Goal: Information Seeking & Learning: Learn about a topic

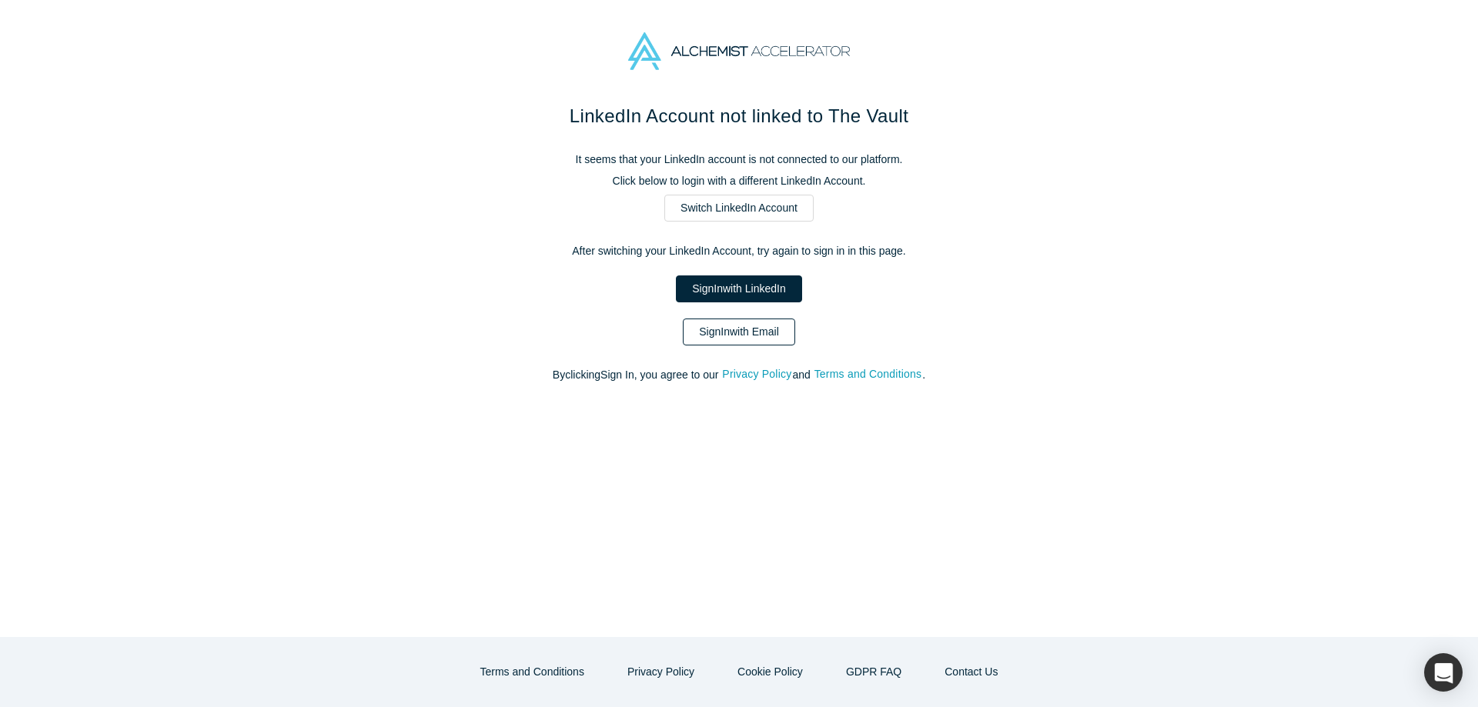
click at [742, 326] on link "Sign In with Email" at bounding box center [739, 332] width 112 height 27
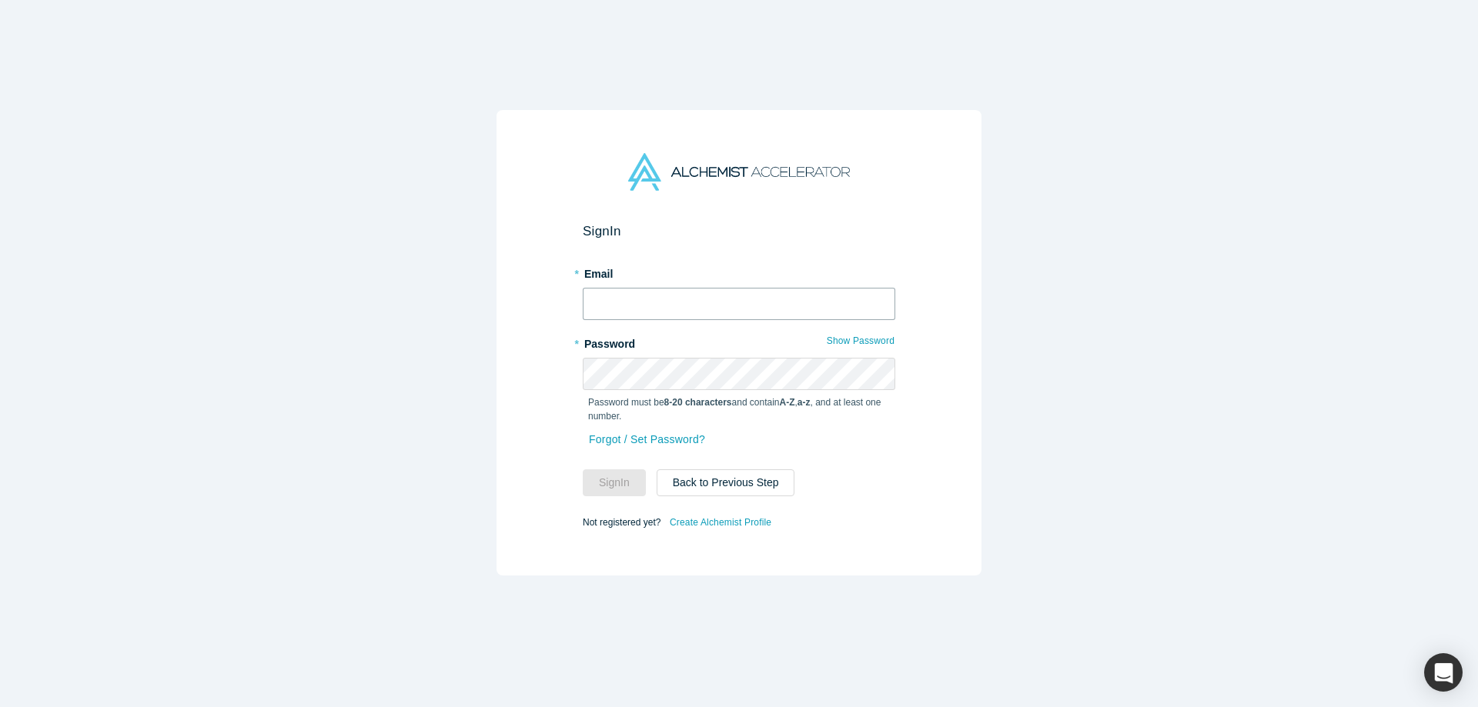
click at [681, 302] on input "text" at bounding box center [739, 304] width 313 height 32
type input "[EMAIL_ADDRESS][DOMAIN_NAME]"
click at [629, 498] on form "Sign In * Email [EMAIL_ADDRESS][DOMAIN_NAME] * Password Show Password Password …" at bounding box center [739, 377] width 313 height 309
click at [630, 493] on button "Sign In" at bounding box center [614, 483] width 63 height 27
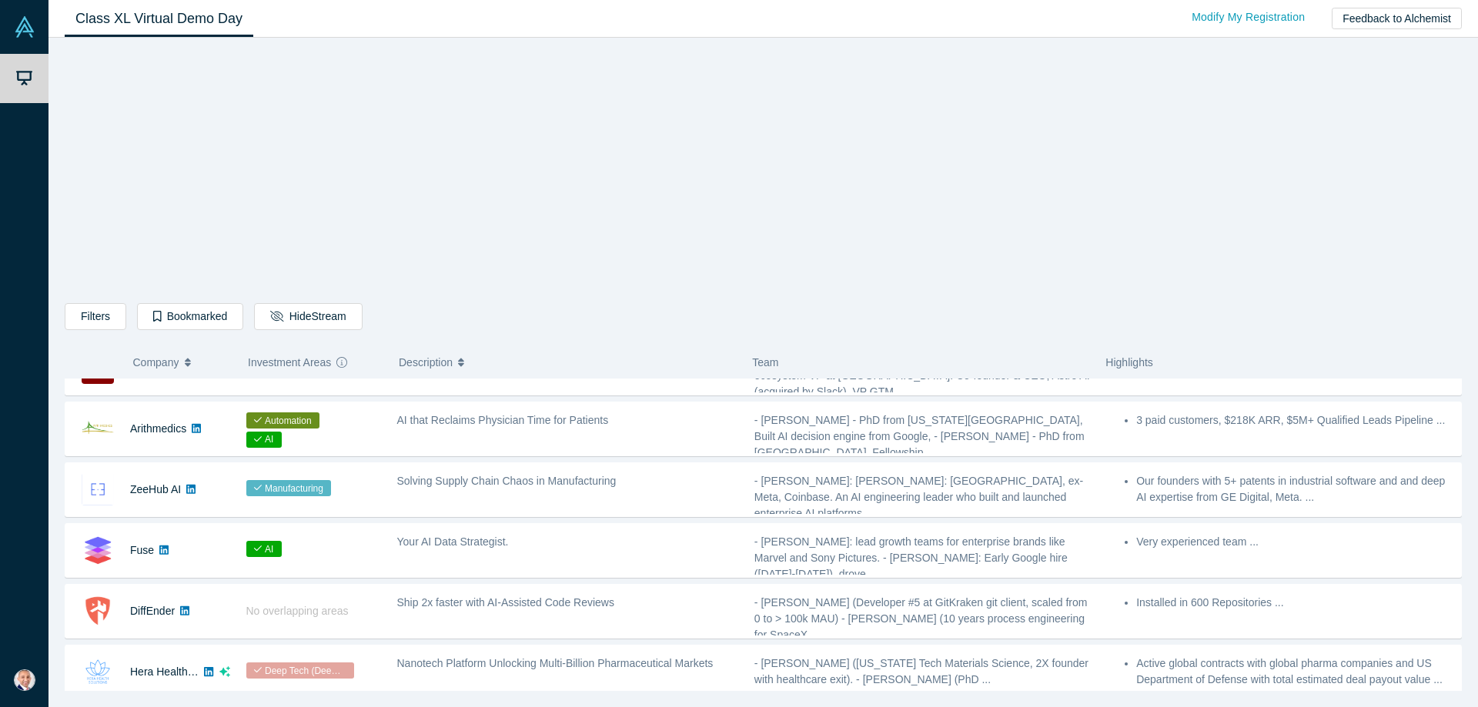
scroll to position [585, 0]
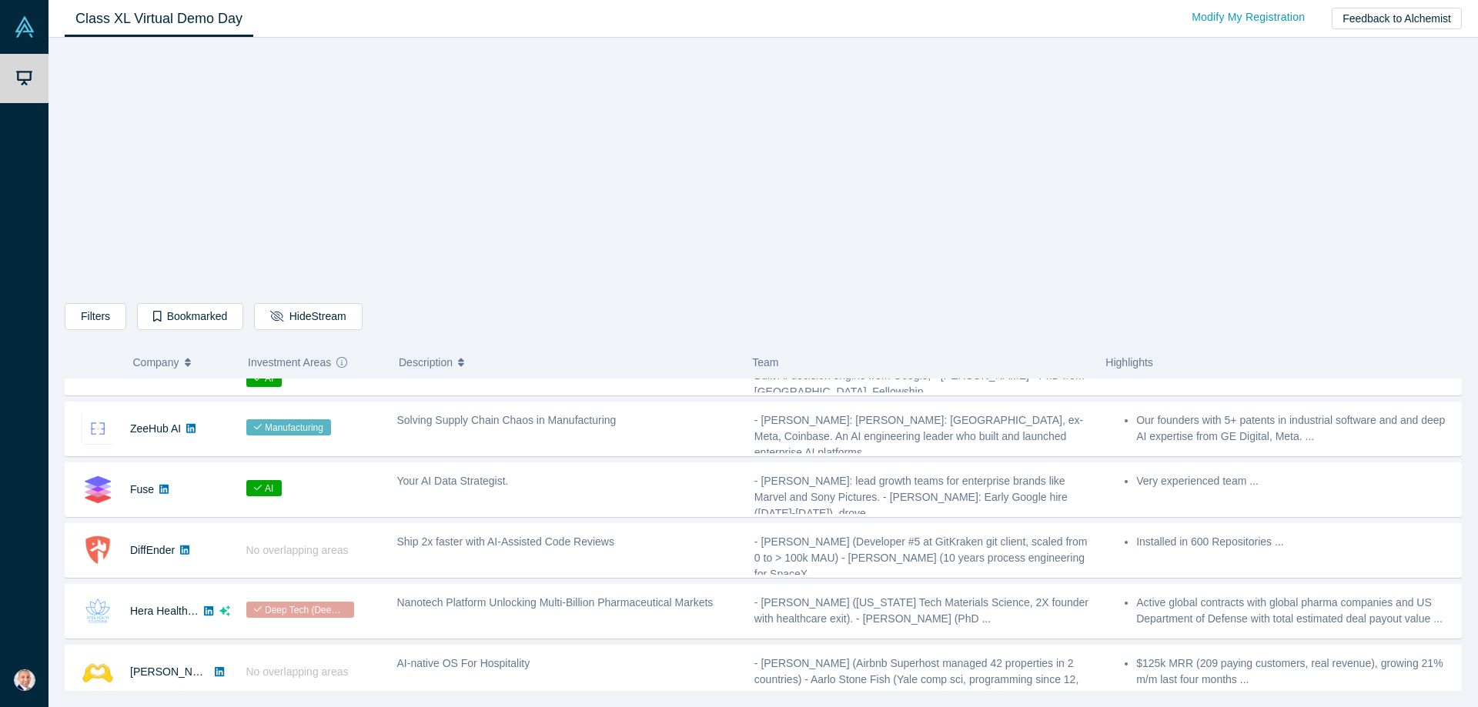
click at [193, 562] on link at bounding box center [185, 550] width 20 height 53
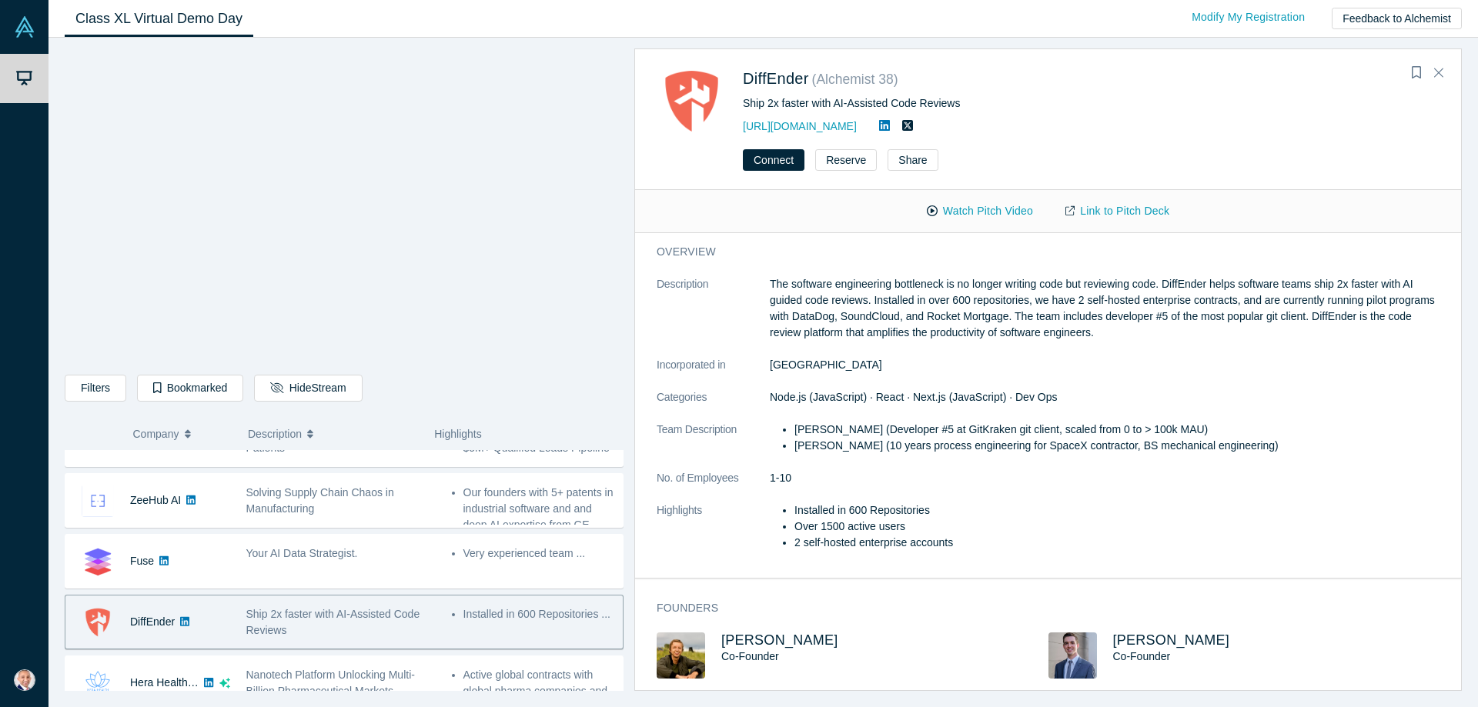
click at [276, 625] on span "Ship 2x faster with AI-Assisted Code Reviews" at bounding box center [333, 622] width 174 height 28
